Goal: Transaction & Acquisition: Obtain resource

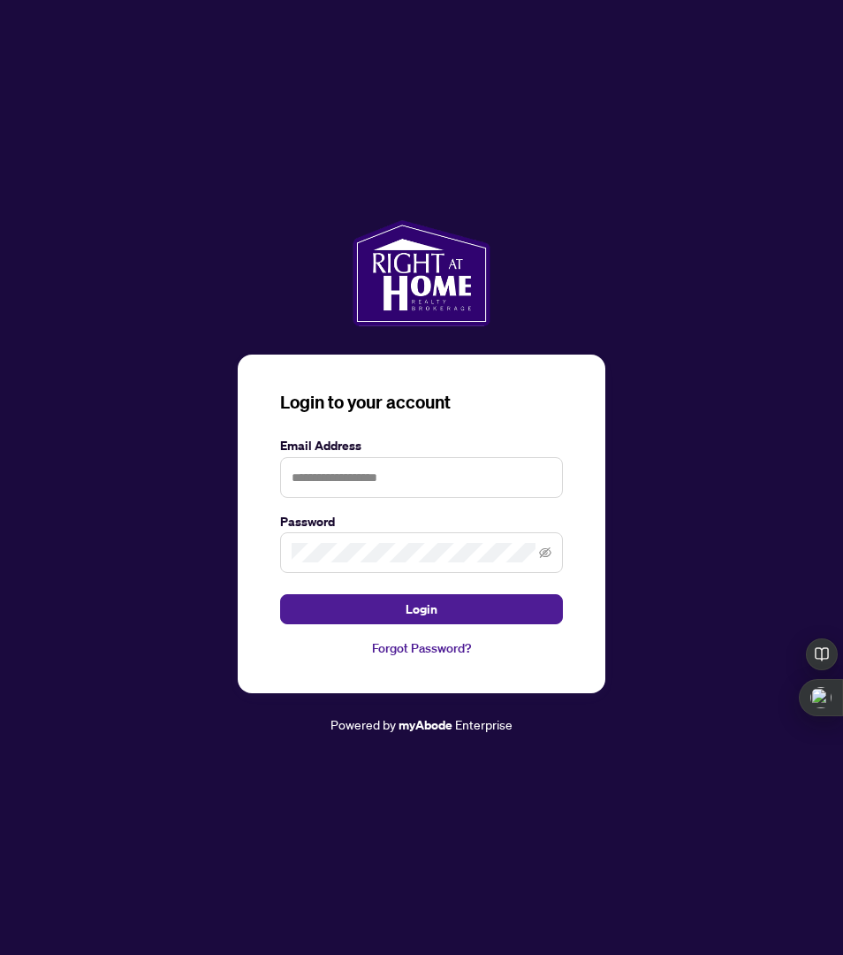
click at [413, 424] on div "Login to your account Email Address Password Login Forgot Password?" at bounding box center [422, 523] width 368 height 339
click at [385, 476] on input "text" at bounding box center [421, 477] width 283 height 41
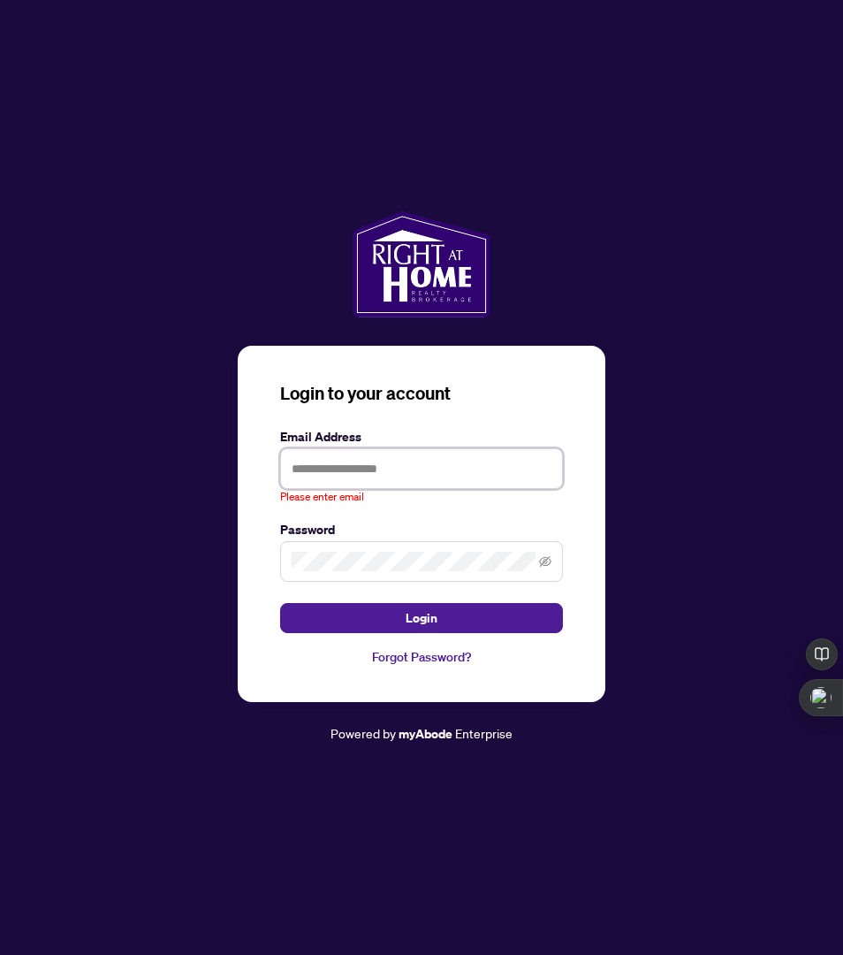
type input "**********"
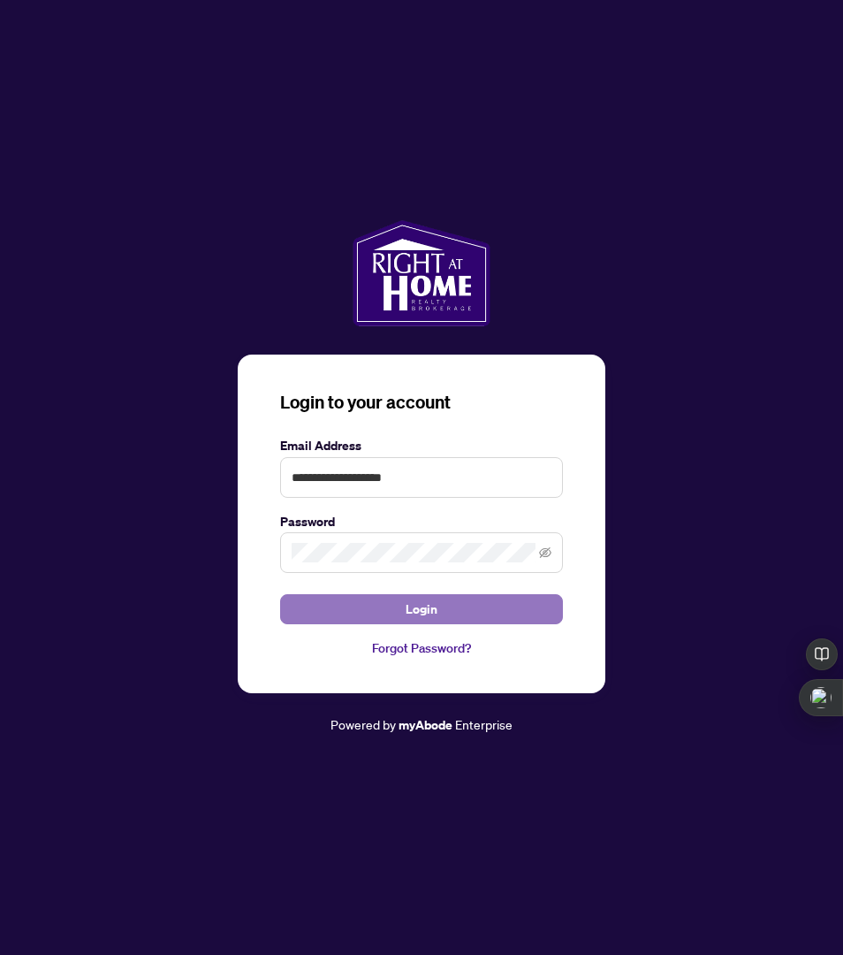
click at [449, 608] on button "Login" at bounding box center [421, 609] width 283 height 30
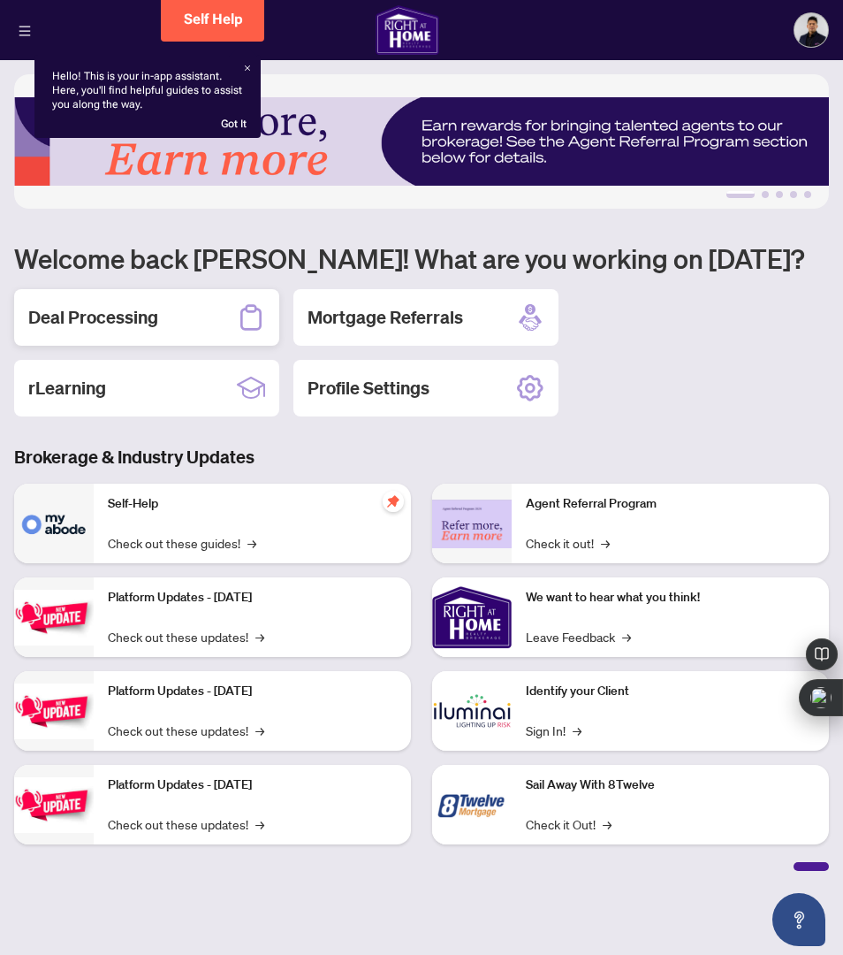
click at [90, 316] on h2 "Deal Processing" at bounding box center [93, 317] width 130 height 25
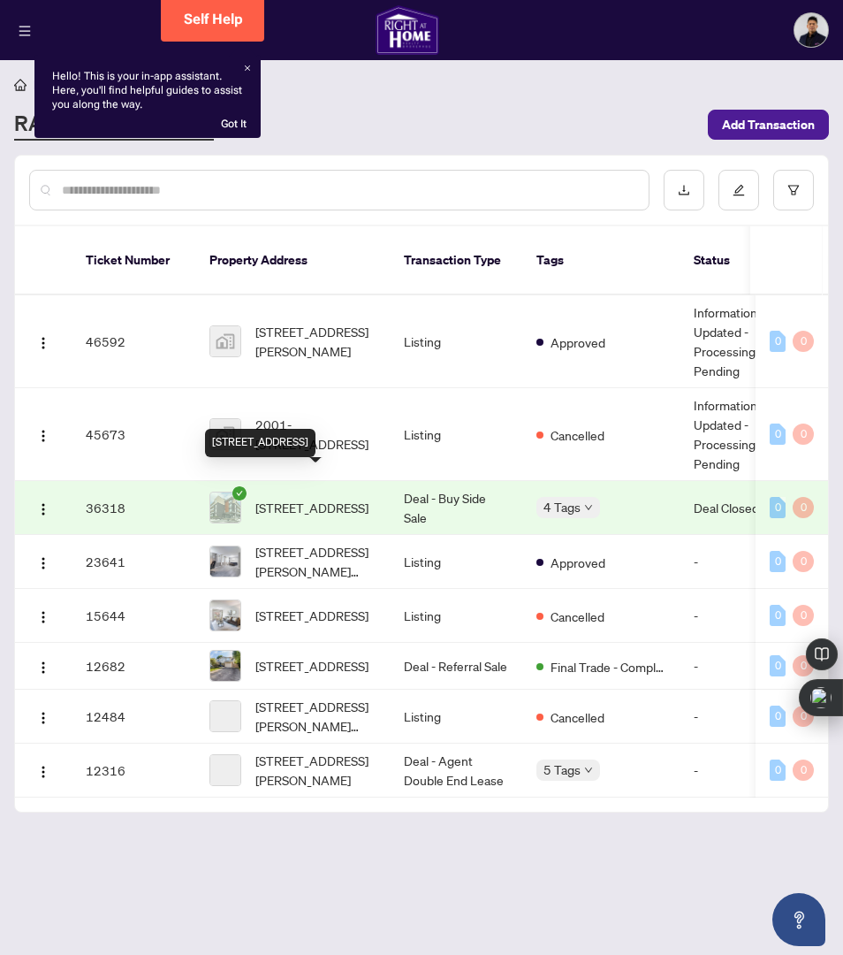
click at [301, 498] on span "[STREET_ADDRESS]" at bounding box center [311, 507] width 113 height 19
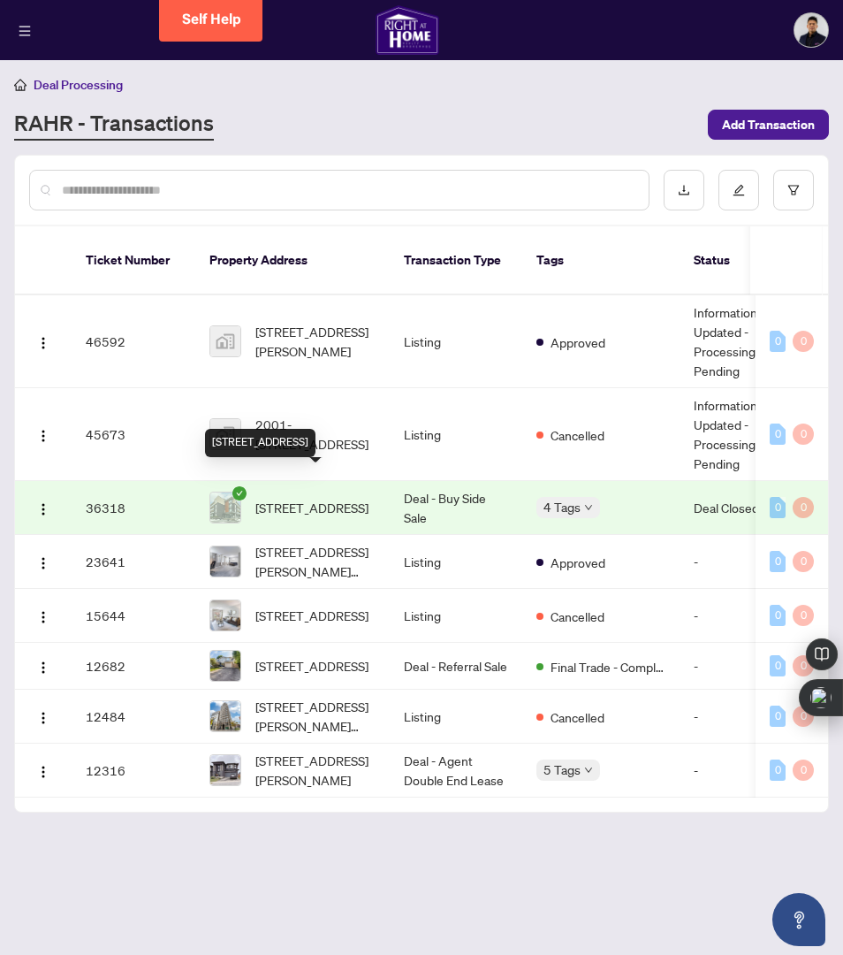
click at [331, 498] on span "[STREET_ADDRESS]" at bounding box center [311, 507] width 113 height 19
click at [377, 488] on td "[STREET_ADDRESS]" at bounding box center [292, 508] width 194 height 54
click at [309, 498] on span "[STREET_ADDRESS]" at bounding box center [311, 507] width 113 height 19
click at [283, 498] on span "[STREET_ADDRESS]" at bounding box center [311, 507] width 113 height 19
click at [112, 490] on td "36318" at bounding box center [134, 508] width 124 height 54
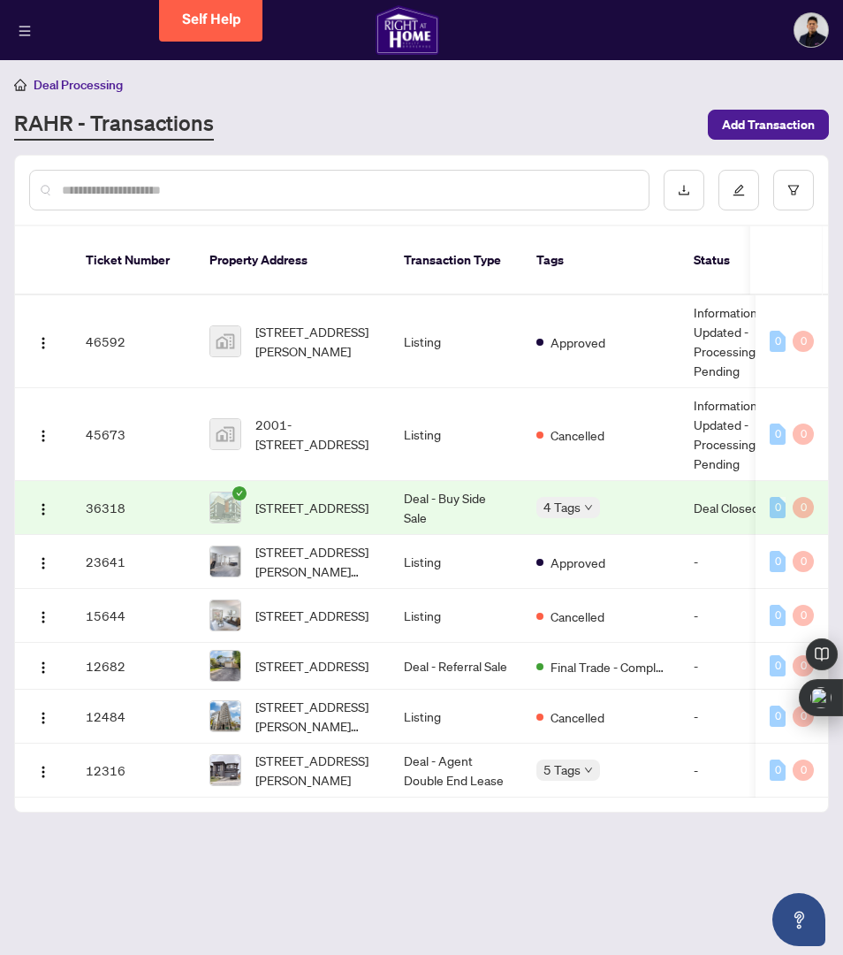
click at [459, 500] on td "Deal - Buy Side Sale" at bounding box center [456, 508] width 133 height 54
click at [723, 492] on td "Deal Closed" at bounding box center [746, 508] width 133 height 54
click at [117, 497] on td "36318" at bounding box center [134, 508] width 124 height 54
click at [34, 493] on button "button" at bounding box center [43, 507] width 28 height 28
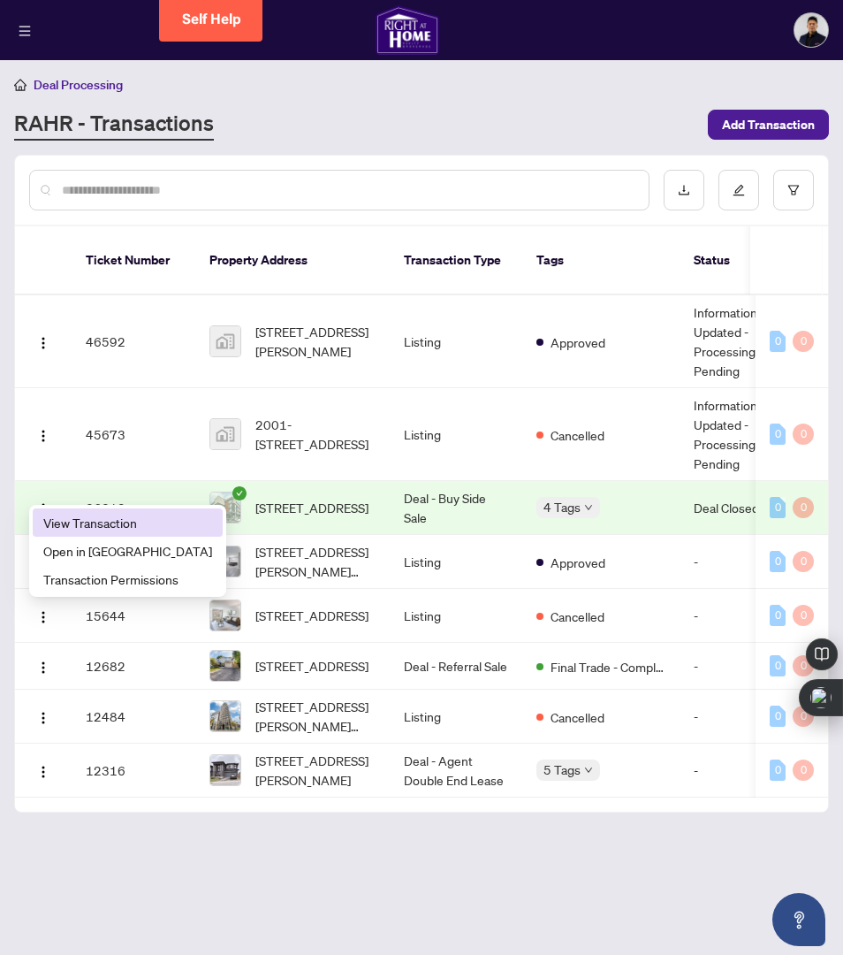
click at [110, 518] on span "View Transaction" at bounding box center [127, 522] width 169 height 19
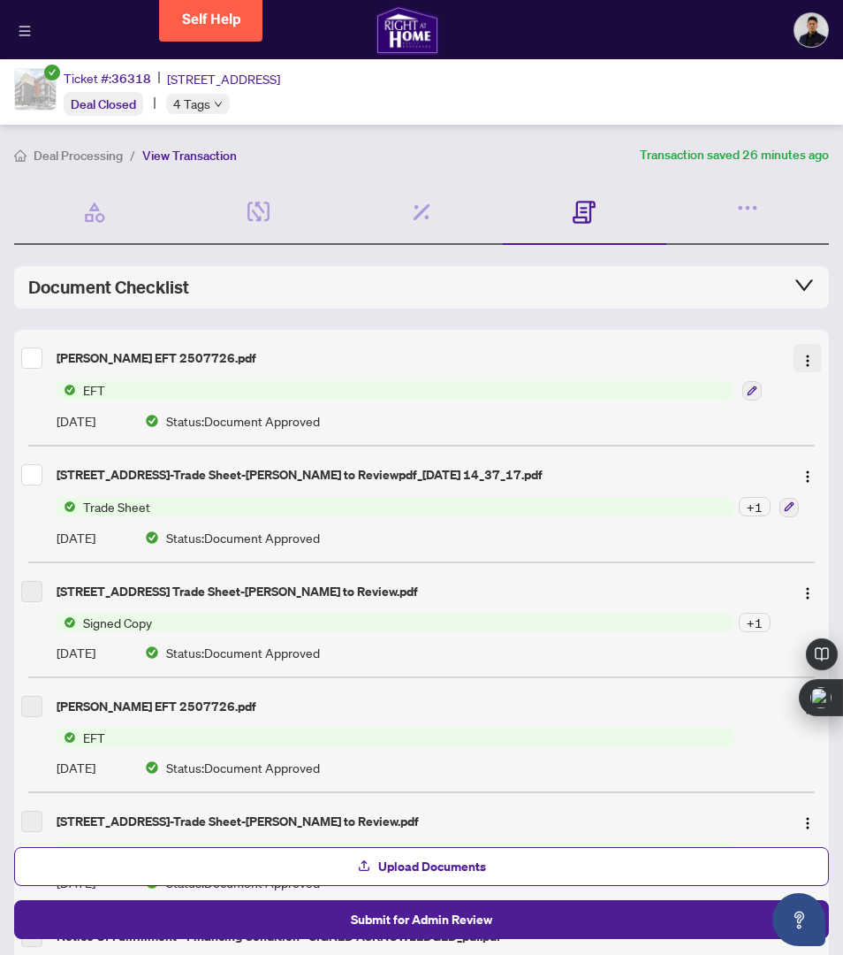
click at [806, 360] on img "button" at bounding box center [808, 361] width 14 height 14
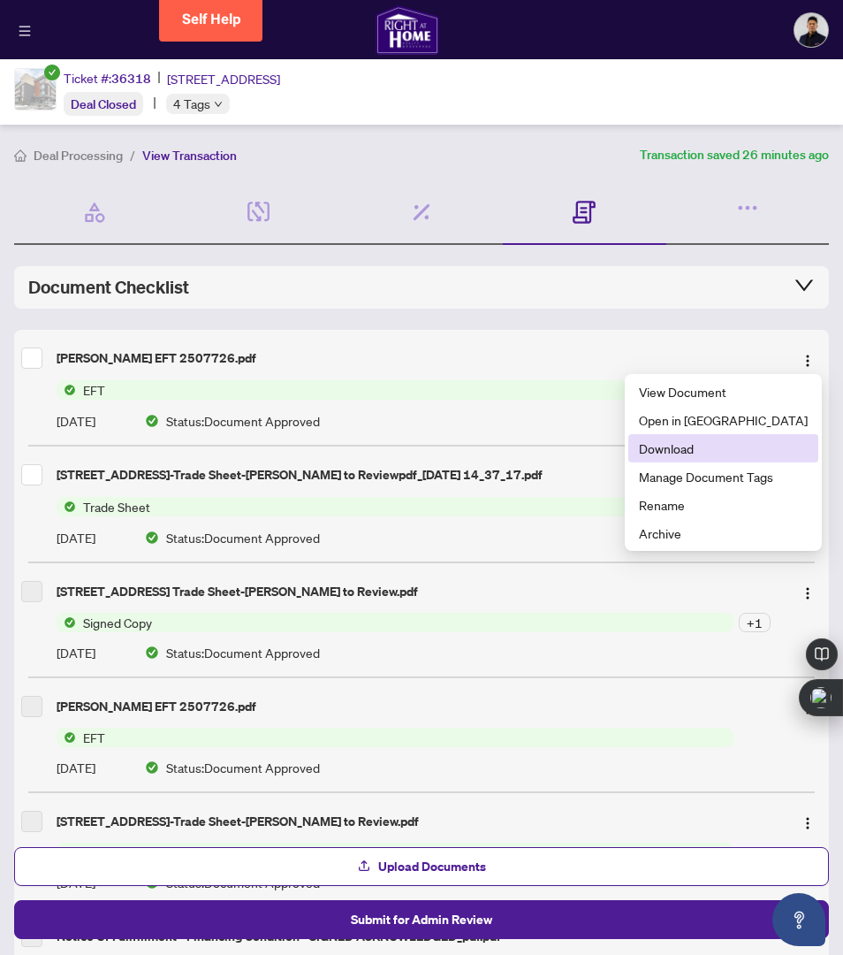
click at [759, 451] on span "Download" at bounding box center [723, 447] width 169 height 19
